Goal: Task Accomplishment & Management: Complete application form

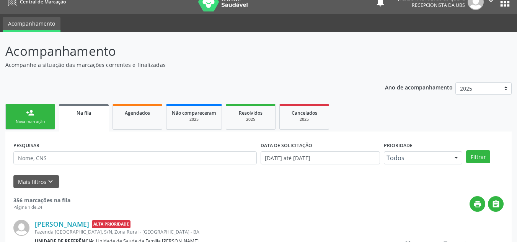
scroll to position [10, 0]
click at [15, 110] on link "person_add Nova marcação" at bounding box center [30, 117] width 50 height 26
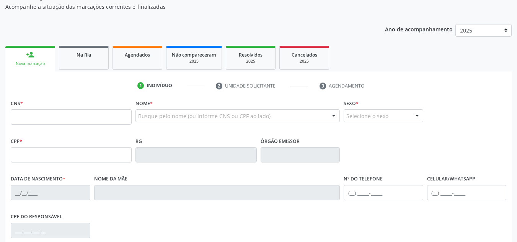
scroll to position [87, 0]
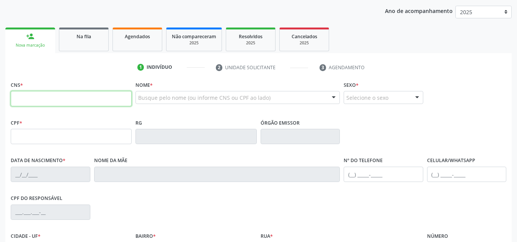
click at [83, 98] on input "text" at bounding box center [71, 98] width 121 height 15
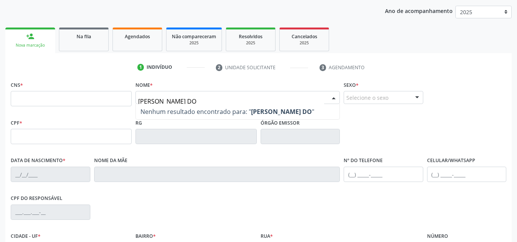
type input "[PERSON_NAME] DOS"
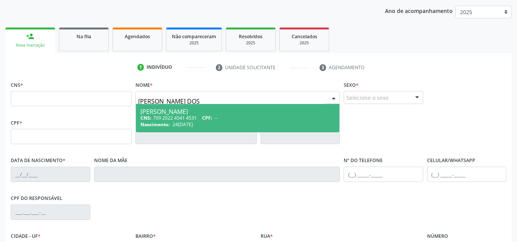
click at [244, 116] on div "CNS: 709 2022 4541 4531 CPF: --" at bounding box center [237, 118] width 194 height 7
type input "709 2022 4541 4531"
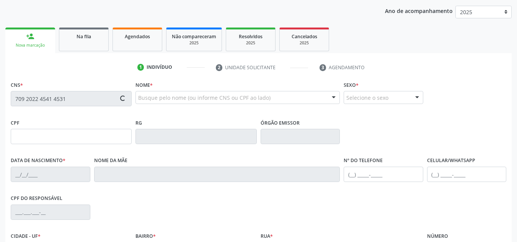
type input "24[DATE]"
type input "Maria da [PERSON_NAME]"
type input "[PHONE_NUMBER]"
type input "S/N"
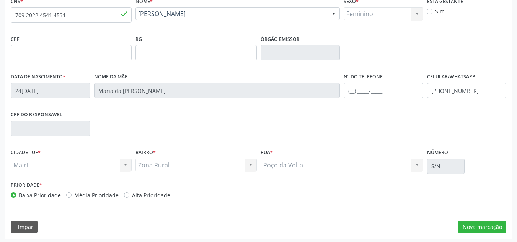
scroll to position [173, 0]
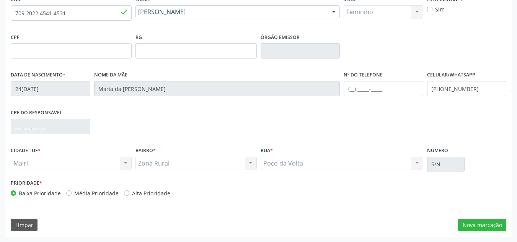
click at [132, 191] on label "Alta Prioridade" at bounding box center [151, 193] width 38 height 8
click at [125, 191] on input "Alta Prioridade" at bounding box center [126, 192] width 5 height 7
radio input "true"
click at [493, 222] on button "Nova marcação" at bounding box center [482, 225] width 48 height 13
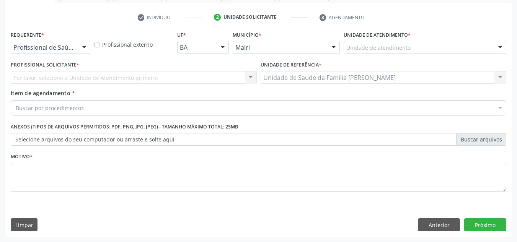
scroll to position [137, 0]
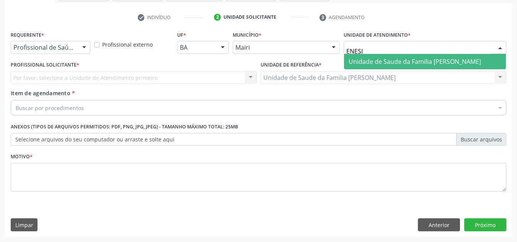
type input "ENESIA"
click at [350, 62] on span "Unidade de Saude da Familia [PERSON_NAME]" at bounding box center [415, 61] width 132 height 8
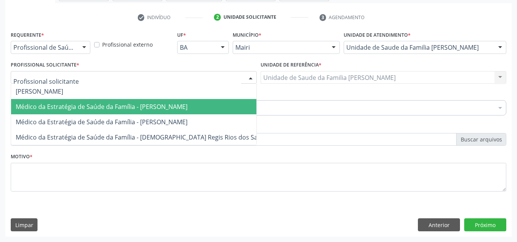
click at [52, 104] on span "Médico da Estratégia de Saúde da Família - [PERSON_NAME]" at bounding box center [102, 107] width 172 height 8
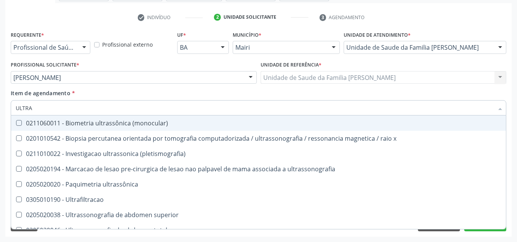
type input "ULTRAS"
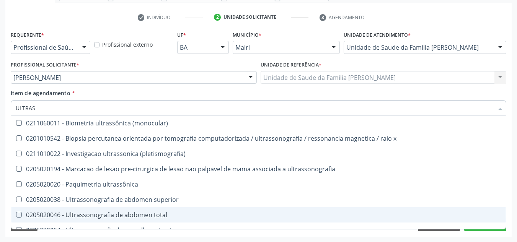
click at [96, 214] on div "0205020046 - Ultrassonografia de abdomen total" at bounding box center [259, 215] width 486 height 6
checkbox total "true"
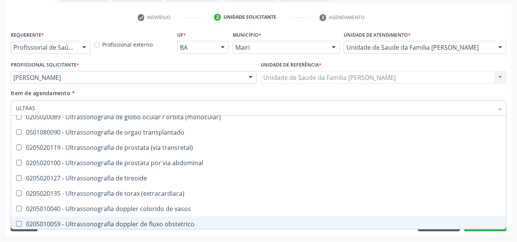
scroll to position [230, 0]
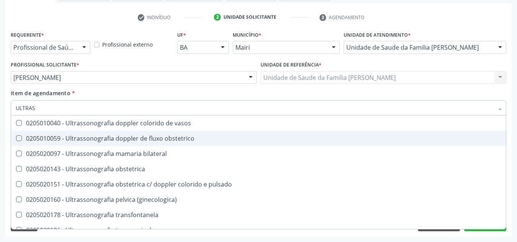
click at [5, 142] on div "Acompanhamento Acompanhe a situação das marcações correntes e finalizadas Relat…" at bounding box center [258, 73] width 517 height 337
checkbox x "true"
checkbox total "false"
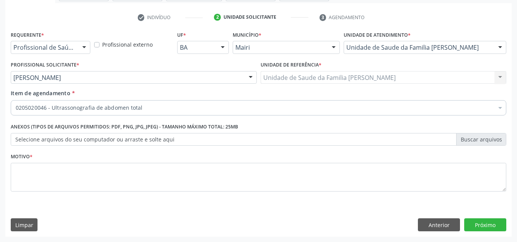
scroll to position [0, 0]
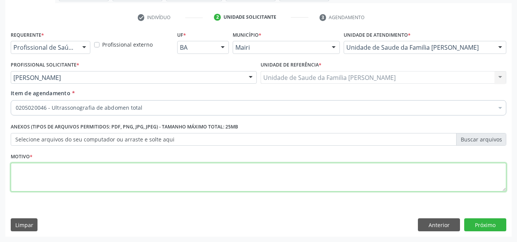
click at [40, 173] on textarea at bounding box center [259, 177] width 496 height 29
type textarea "DOR ABDOMINAL REFRETORIA"
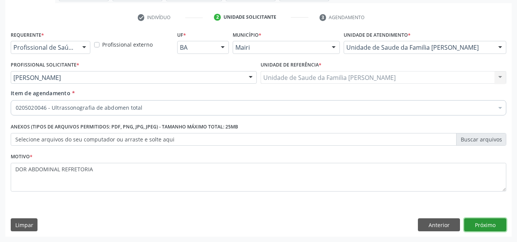
click at [488, 227] on button "Próximo" at bounding box center [485, 225] width 42 height 13
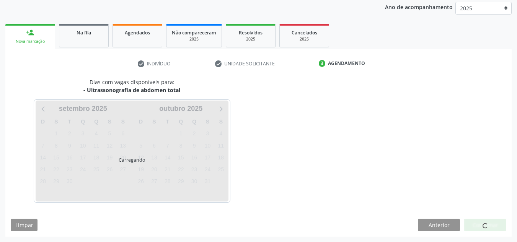
scroll to position [113, 0]
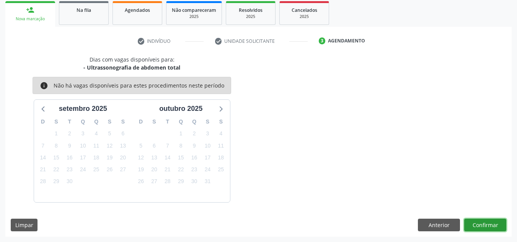
click at [487, 222] on button "Confirmar" at bounding box center [485, 225] width 42 height 13
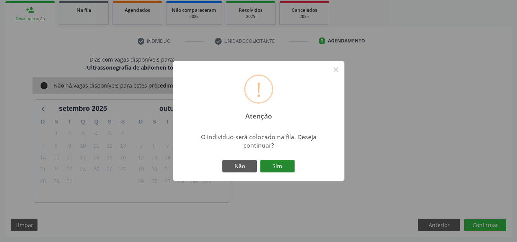
click at [287, 166] on button "Sim" at bounding box center [277, 166] width 34 height 13
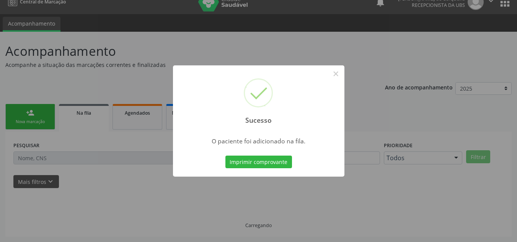
scroll to position [10, 0]
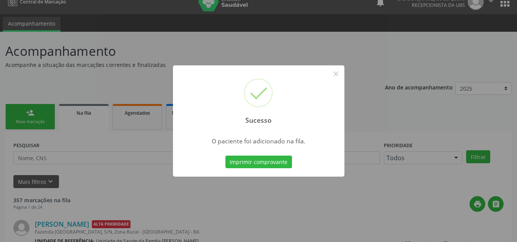
click at [46, 120] on div "Sucesso × O paciente foi adicionado na fila. Imprimir comprovante Cancel" at bounding box center [258, 121] width 517 height 242
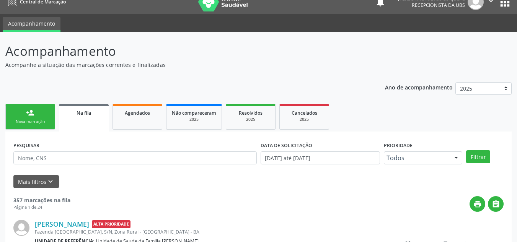
click at [46, 120] on div "Nova marcação" at bounding box center [30, 122] width 38 height 6
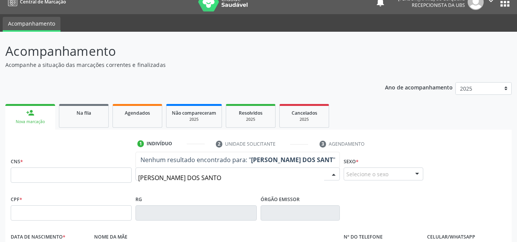
type input "[PERSON_NAME]"
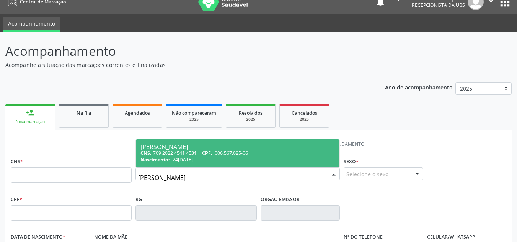
click at [217, 154] on span "006.567.085-06" at bounding box center [231, 153] width 33 height 7
type input "709 2022 4541 4531"
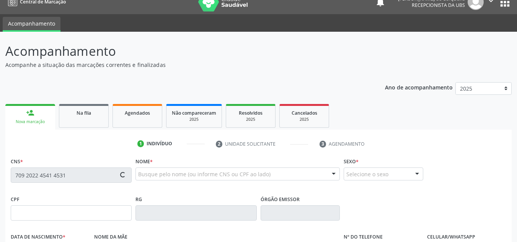
type input "006.567.085-06"
type input "24[DATE]"
type input "Maria da [PERSON_NAME]"
type input "[PHONE_NUMBER]"
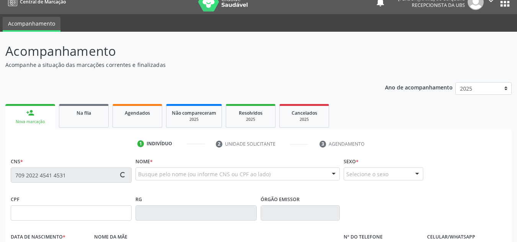
type input "484.155.965-53"
type input "S/N"
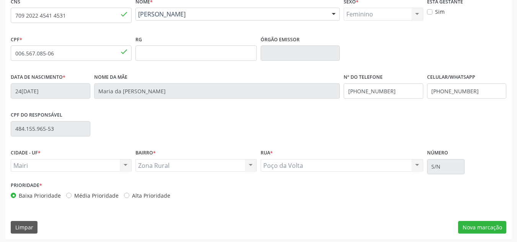
scroll to position [173, 0]
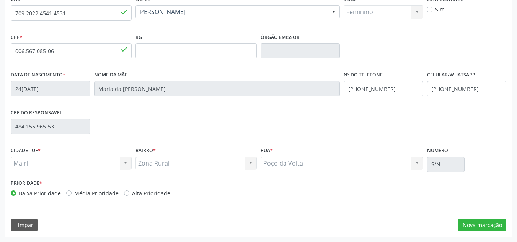
click at [121, 193] on div "Baixa Prioridade Média Prioridade Alta Prioridade" at bounding box center [134, 193] width 246 height 8
click at [132, 193] on label "Alta Prioridade" at bounding box center [151, 193] width 38 height 8
click at [125, 193] on input "Alta Prioridade" at bounding box center [126, 192] width 5 height 7
radio input "true"
click at [479, 228] on button "Nova marcação" at bounding box center [482, 225] width 48 height 13
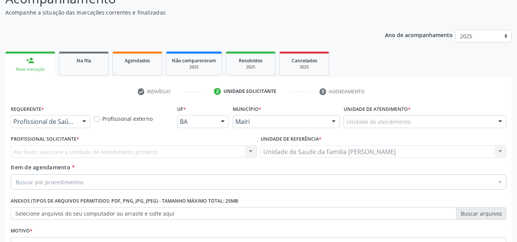
scroll to position [60, 0]
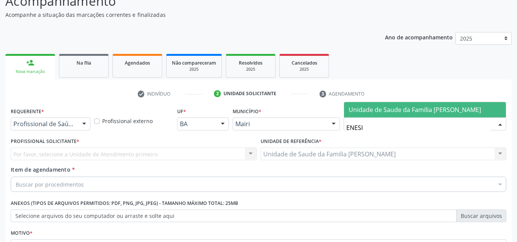
type input "ENESIA"
click at [362, 102] on span "Unidade de Saude da Familia [PERSON_NAME]" at bounding box center [425, 109] width 162 height 15
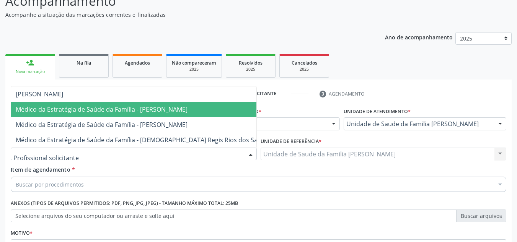
click at [34, 109] on span "Médico da Estratégia de Saúde da Família - [PERSON_NAME]" at bounding box center [102, 109] width 172 height 8
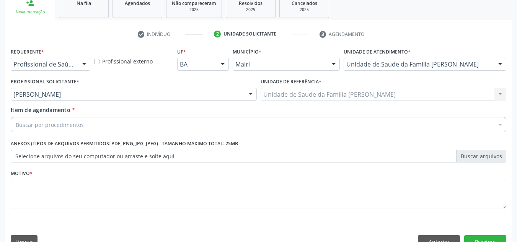
scroll to position [137, 0]
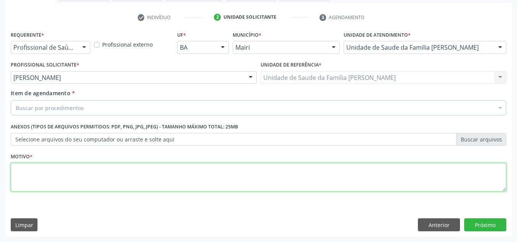
click at [29, 170] on textarea at bounding box center [259, 177] width 496 height 29
type textarea "ROTINA"
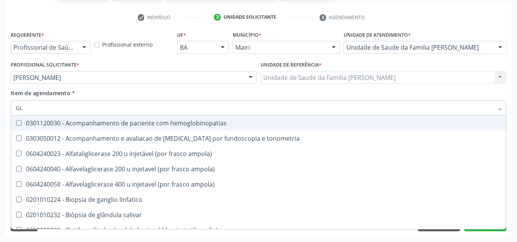
type input "G"
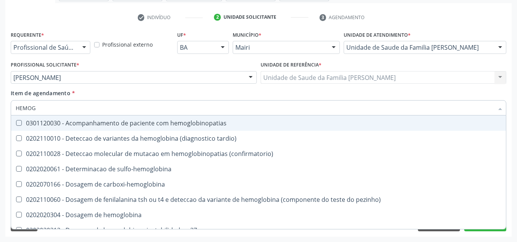
type input "HEMOGR"
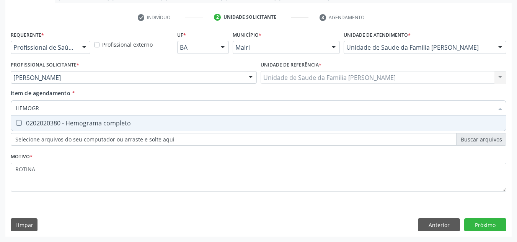
click at [33, 128] on span "0202020380 - Hemograma completo" at bounding box center [258, 123] width 495 height 15
checkbox completo "true"
drag, startPoint x: 54, startPoint y: 109, endPoint x: 0, endPoint y: 117, distance: 55.0
click at [0, 117] on div "Acompanhamento Acompanhe a situação das marcações correntes e finalizadas Relat…" at bounding box center [258, 73] width 517 height 337
checkbox completo "false"
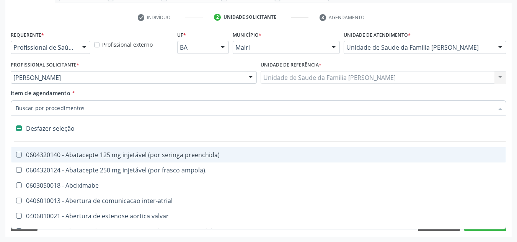
type input "G"
checkbox adolescente\) "true"
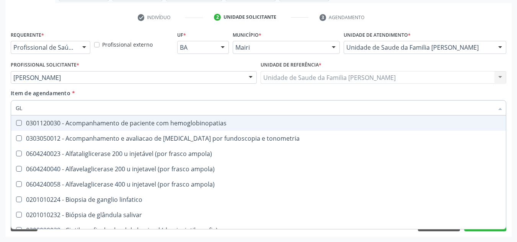
type input "G"
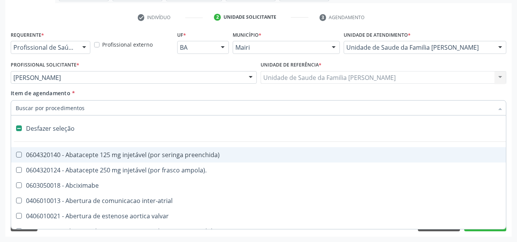
type input "H"
checkbox joelho "true"
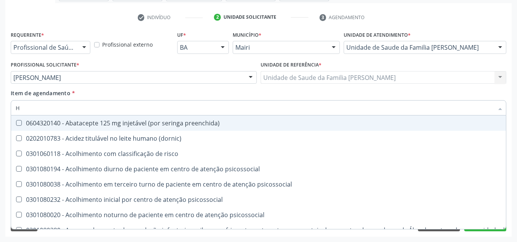
type input "HE"
checkbox removível "true"
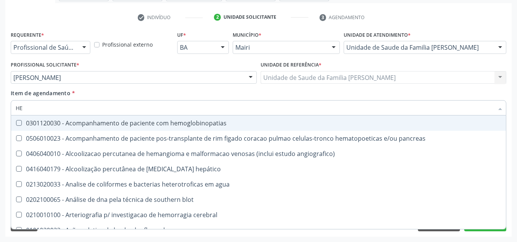
type input "HEM"
checkbox transplante "true"
checkbox completo "false"
type input "HEMO"
checkbox retro-retal "true"
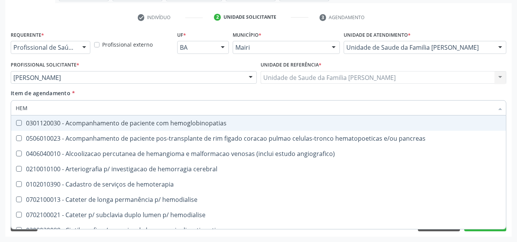
checkbox completo "false"
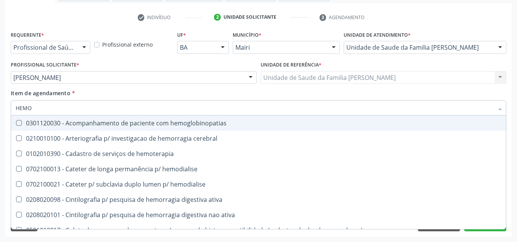
type input "HEMOG"
checkbox carboxi-hemoglobina "true"
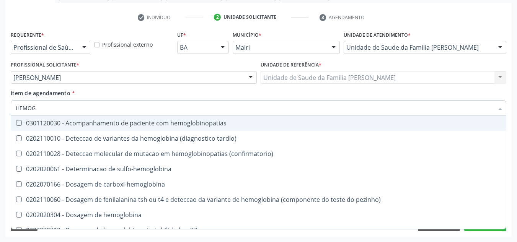
type input "HEMOGL"
checkbox completo "false"
type input "HEMOGLOBINA"
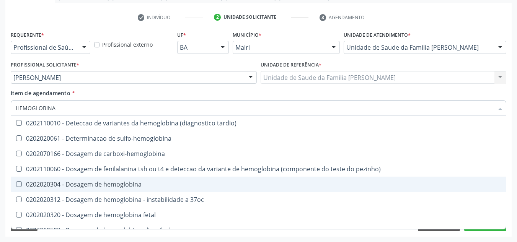
click at [44, 182] on div "0202020304 - Dosagem de hemoglobina" at bounding box center [259, 184] width 486 height 6
checkbox hemoglobina "true"
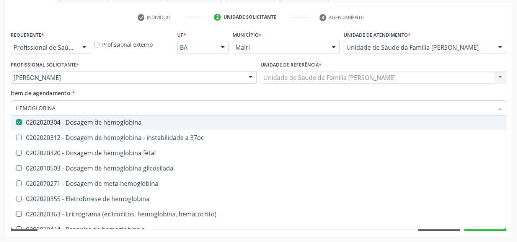
scroll to position [70, 0]
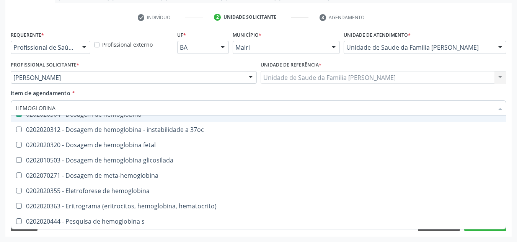
click at [0, 125] on div "Acompanhamento Acompanhe a situação das marcações correntes e finalizadas Relat…" at bounding box center [258, 73] width 517 height 337
checkbox sulfo-hemoglobina "true"
checkbox carboxi-hemoglobina "true"
checkbox hemoglobina "false"
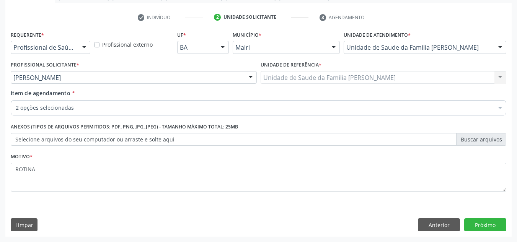
scroll to position [0, 0]
click at [484, 220] on button "Próximo" at bounding box center [485, 225] width 42 height 13
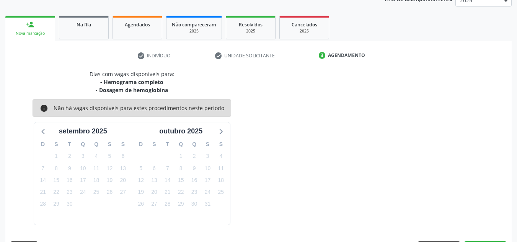
scroll to position [121, 0]
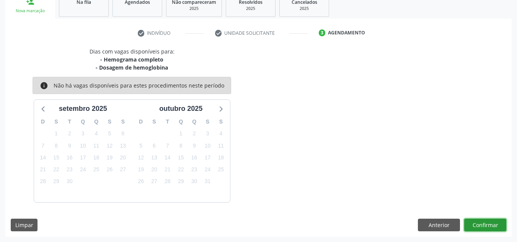
click at [483, 224] on button "Confirmar" at bounding box center [485, 225] width 42 height 13
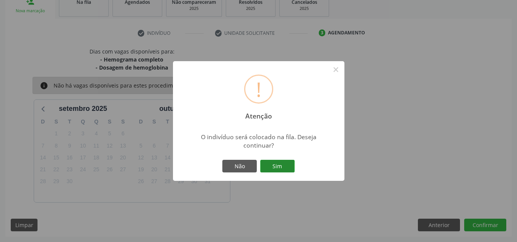
click at [274, 166] on button "Sim" at bounding box center [277, 166] width 34 height 13
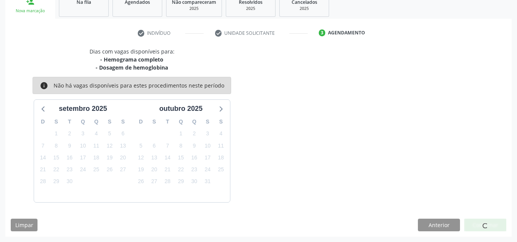
scroll to position [10, 0]
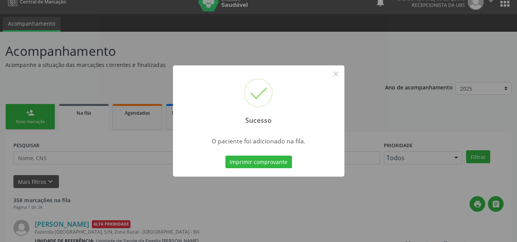
click at [114, 97] on div "Sucesso × O paciente foi adicionado na fila. Imprimir comprovante Cancel" at bounding box center [258, 121] width 517 height 242
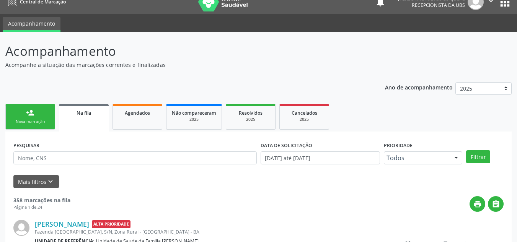
click at [34, 115] on div "person_add" at bounding box center [30, 113] width 8 height 8
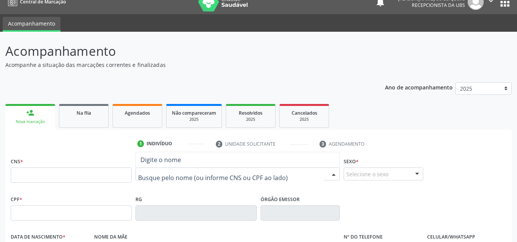
drag, startPoint x: 177, startPoint y: 170, endPoint x: 187, endPoint y: 202, distance: 32.9
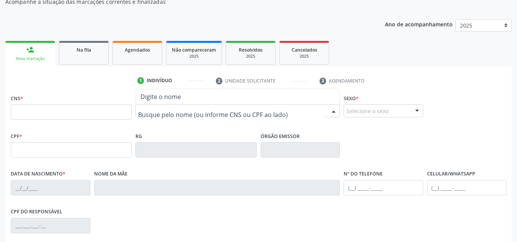
scroll to position [87, 0]
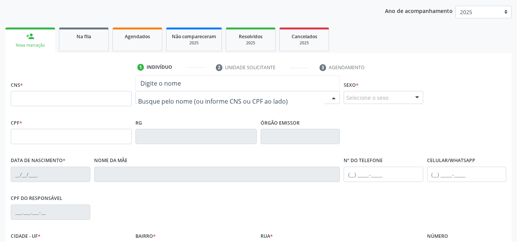
click at [158, 107] on input "text" at bounding box center [231, 101] width 186 height 15
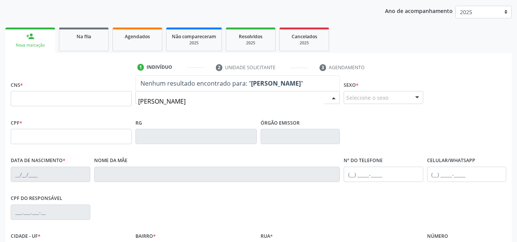
type input "[PERSON_NAME]"
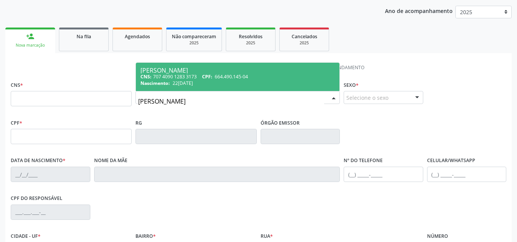
click at [185, 63] on span "[PERSON_NAME] CNS: 707 4090 1283 3173 CPF: 664.490.145-04 Nascimento: 2[DATE]" at bounding box center [238, 77] width 204 height 28
type input "707 4090 1283 3173"
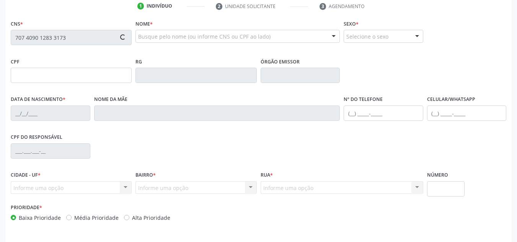
scroll to position [163, 0]
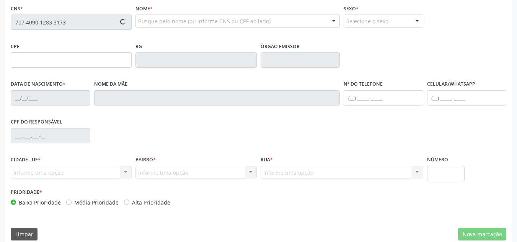
type input "664.490.145-04"
type input "22[DATE]"
type input "[PERSON_NAME]"
type input "[PHONE_NUMBER]"
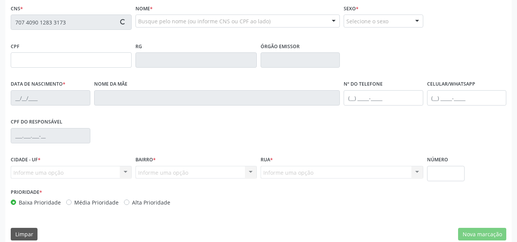
type input "636.575.545-72"
type input "S/N"
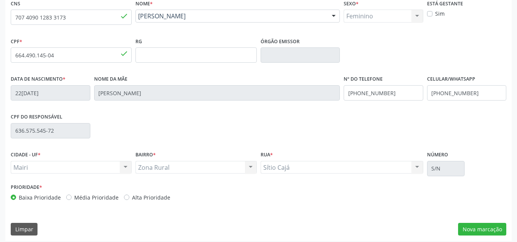
scroll to position [173, 0]
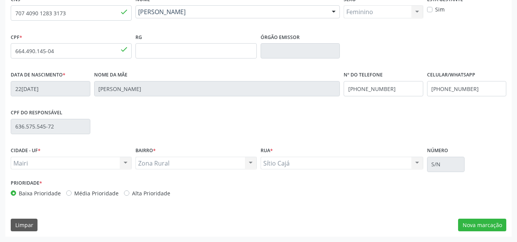
click at [121, 194] on div "Baixa Prioridade Média Prioridade Alta Prioridade" at bounding box center [134, 193] width 246 height 8
click at [132, 194] on label "Alta Prioridade" at bounding box center [151, 193] width 38 height 8
click at [124, 194] on input "Alta Prioridade" at bounding box center [126, 192] width 5 height 7
radio input "true"
click at [489, 231] on button "Nova marcação" at bounding box center [482, 225] width 48 height 13
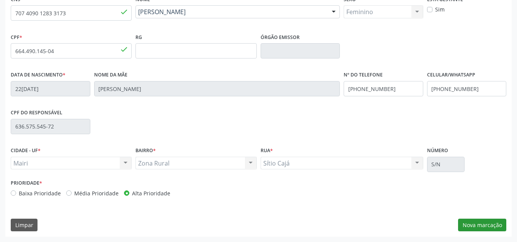
scroll to position [137, 0]
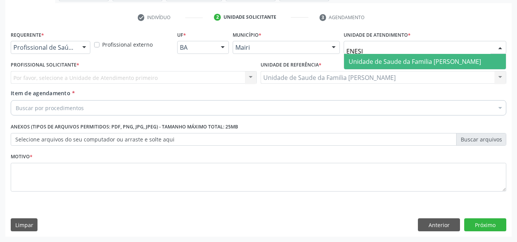
type input "ENESIA"
click at [403, 59] on span "Unidade de Saude da Familia [PERSON_NAME]" at bounding box center [415, 61] width 132 height 8
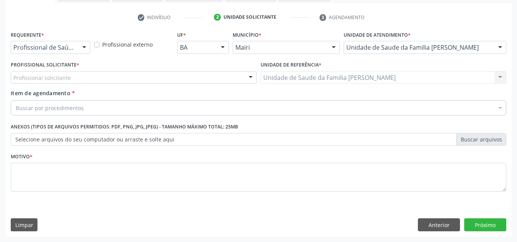
click at [56, 73] on div "Profissional solicitante" at bounding box center [134, 77] width 246 height 13
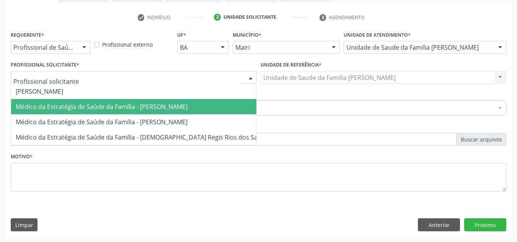
click at [59, 106] on span "Médico da Estratégia de Saúde da Família - [PERSON_NAME]" at bounding box center [102, 107] width 172 height 8
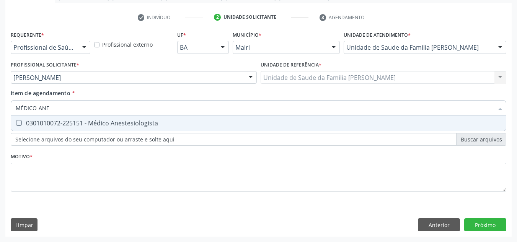
drag, startPoint x: 114, startPoint y: 122, endPoint x: 209, endPoint y: 108, distance: 95.2
click at [209, 108] on div "MÉDICO ANE Selecionar todos 0301010072-225151 - Médico Anestesiologista Nenhum …" at bounding box center [259, 106] width 496 height 13
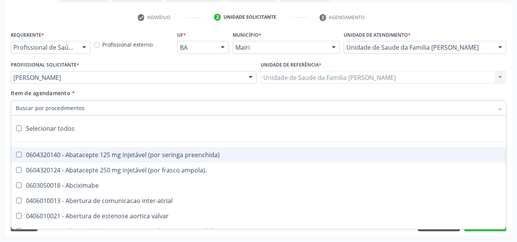
click at [84, 104] on div at bounding box center [259, 107] width 496 height 15
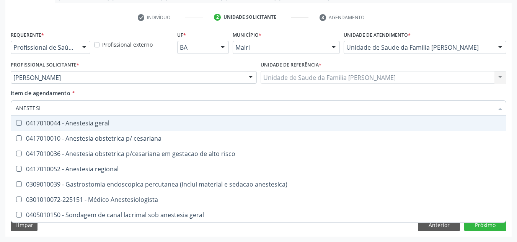
type input "ANESTESIO"
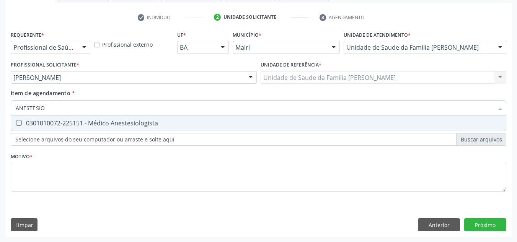
click at [117, 126] on div "0301010072-225151 - Médico Anestesiologista" at bounding box center [259, 123] width 486 height 6
checkbox Anestesiologista "true"
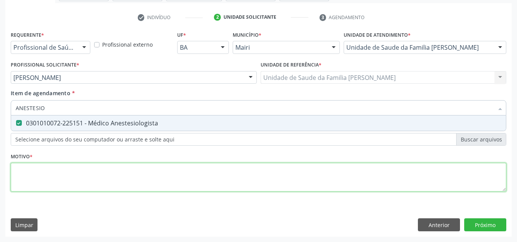
click at [69, 176] on div "Requerente * Profissional de Saúde Profissional de Saúde Paciente Nenhum result…" at bounding box center [259, 115] width 496 height 173
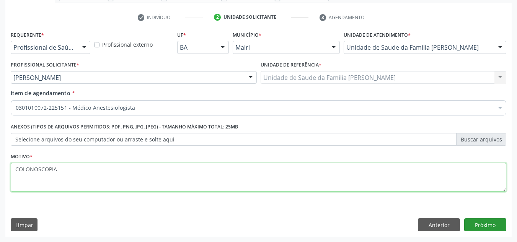
type textarea "COLONOSCOPIA"
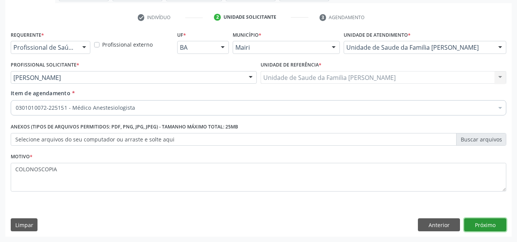
click at [479, 226] on button "Próximo" at bounding box center [485, 225] width 42 height 13
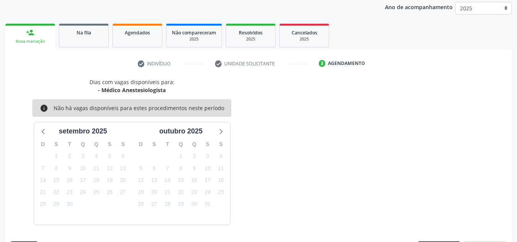
scroll to position [113, 0]
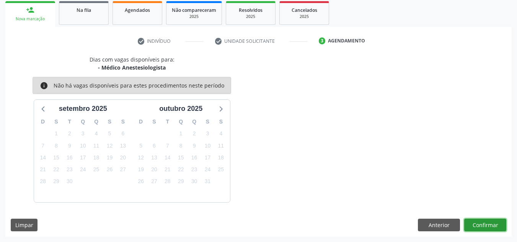
click at [479, 226] on button "Confirmar" at bounding box center [485, 225] width 42 height 13
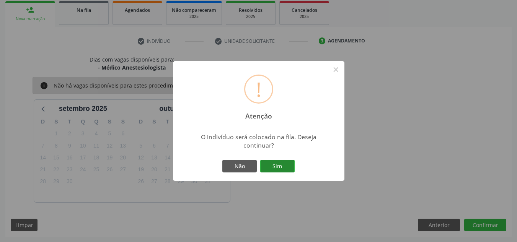
click at [274, 165] on button "Sim" at bounding box center [277, 166] width 34 height 13
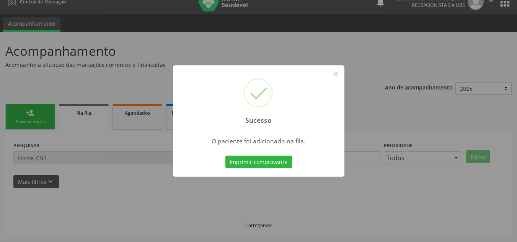
scroll to position [10, 0]
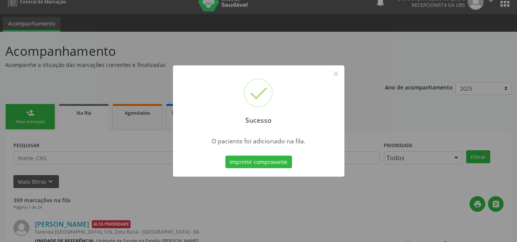
click at [248, 47] on div "Sucesso × O paciente foi adicionado na fila. Imprimir comprovante Cancel" at bounding box center [258, 121] width 517 height 242
